Goal: Information Seeking & Learning: Learn about a topic

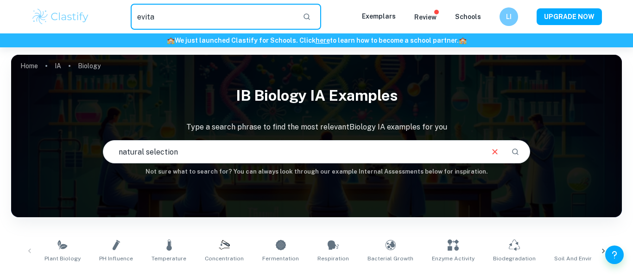
type input "evita"
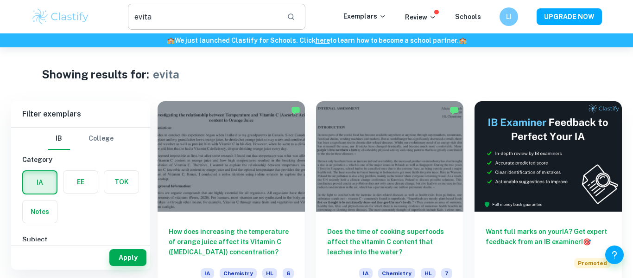
click at [299, 16] on button "button" at bounding box center [291, 17] width 16 height 16
click at [50, 17] on img at bounding box center [60, 16] width 59 height 19
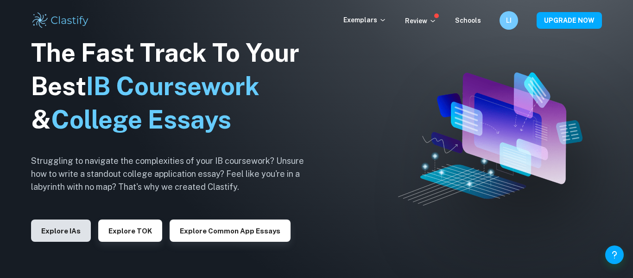
click at [63, 229] on button "Explore IAs" at bounding box center [61, 230] width 60 height 22
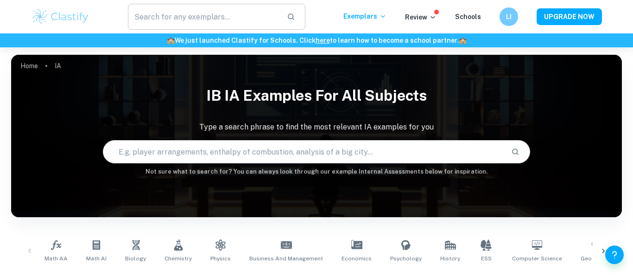
click at [178, 22] on input "text" at bounding box center [204, 17] width 152 height 26
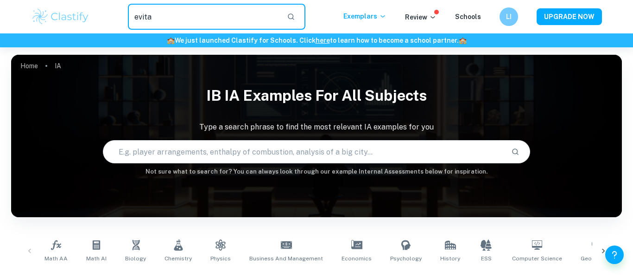
type input "evita"
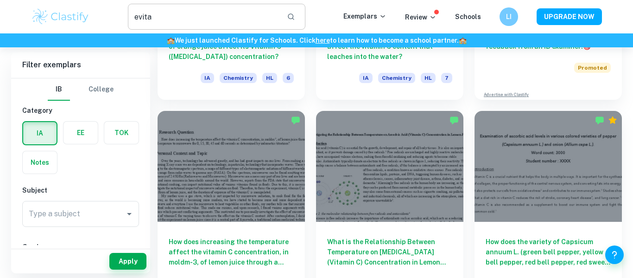
scroll to position [185, 0]
